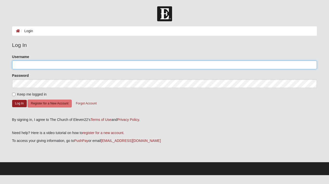
click at [245, 65] on input "Username" at bounding box center [164, 64] width 305 height 9
type input "[EMAIL_ADDRESS][DOMAIN_NAME]"
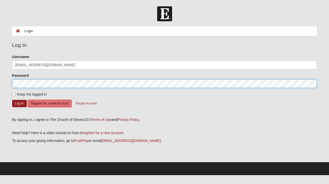
click at [19, 103] on button "Log In" at bounding box center [19, 103] width 15 height 7
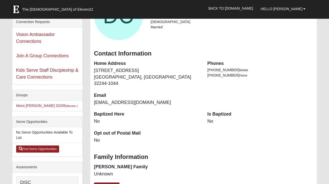
scroll to position [57, 0]
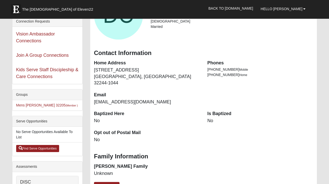
click at [217, 117] on dd "No" at bounding box center [261, 120] width 106 height 7
click at [105, 182] on link "Update Profile" at bounding box center [107, 185] width 26 height 7
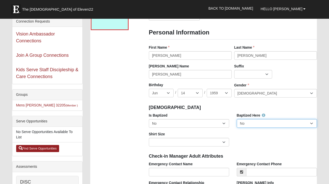
select select "True"
drag, startPoint x: 313, startPoint y: 123, endPoint x: 220, endPoint y: 0, distance: 154.1
click input "submit" at bounding box center [0, 0] width 0 height 0
